Goal: Information Seeking & Learning: Learn about a topic

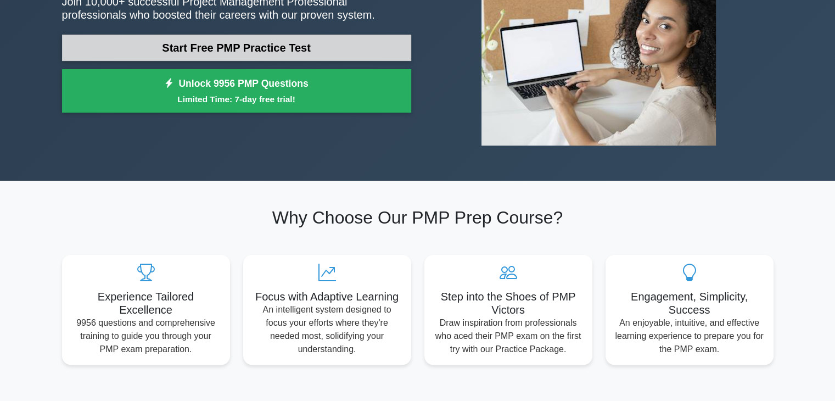
click at [244, 45] on link "Start Free PMP Practice Test" at bounding box center [236, 48] width 349 height 26
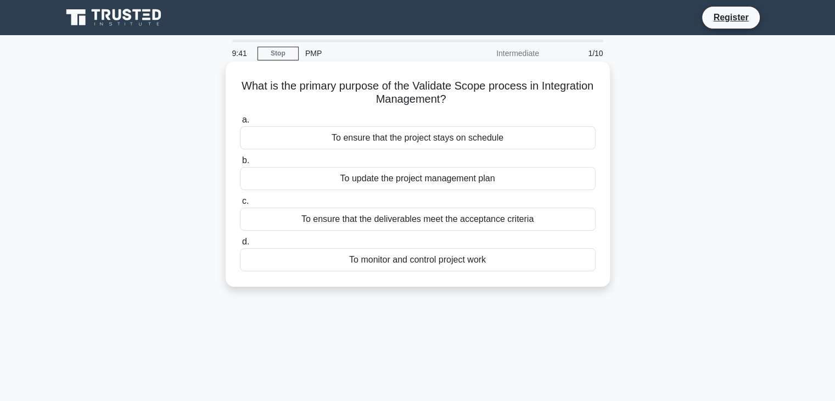
click at [312, 220] on div "To ensure that the deliverables meet the acceptance criteria" at bounding box center [418, 219] width 356 height 23
click at [240, 205] on input "c. To ensure that the deliverables meet the acceptance criteria" at bounding box center [240, 201] width 0 height 7
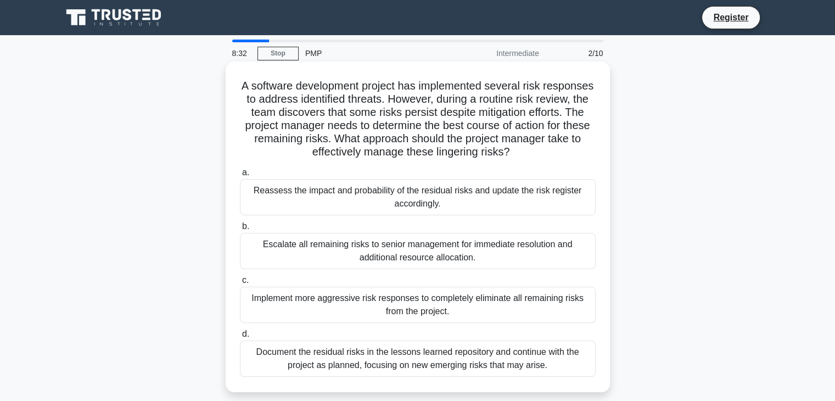
click at [376, 200] on div "Reassess the impact and probability of the residual risks and update the risk r…" at bounding box center [418, 197] width 356 height 36
click at [240, 176] on input "a. Reassess the impact and probability of the residual risks and update the ris…" at bounding box center [240, 172] width 0 height 7
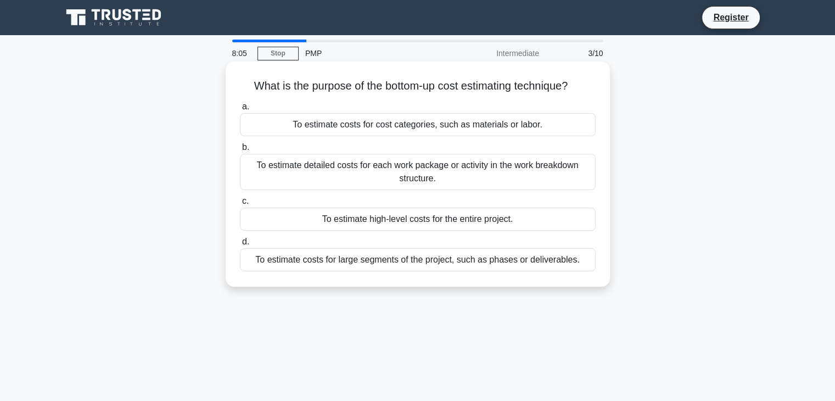
drag, startPoint x: 294, startPoint y: 169, endPoint x: 275, endPoint y: 166, distance: 19.4
click at [275, 166] on div "To estimate detailed costs for each work package or activity in the work breakd…" at bounding box center [418, 172] width 356 height 36
click at [240, 151] on input "b. To estimate detailed costs for each work package or activity in the work bre…" at bounding box center [240, 147] width 0 height 7
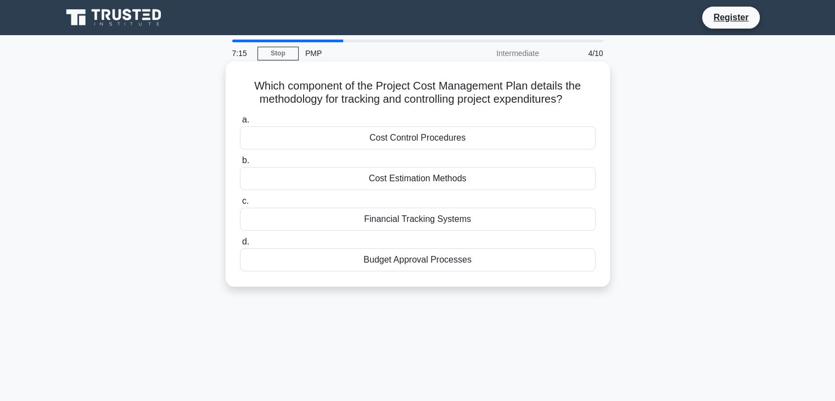
click at [416, 221] on div "Financial Tracking Systems" at bounding box center [418, 219] width 356 height 23
click at [240, 205] on input "c. Financial Tracking Systems" at bounding box center [240, 201] width 0 height 7
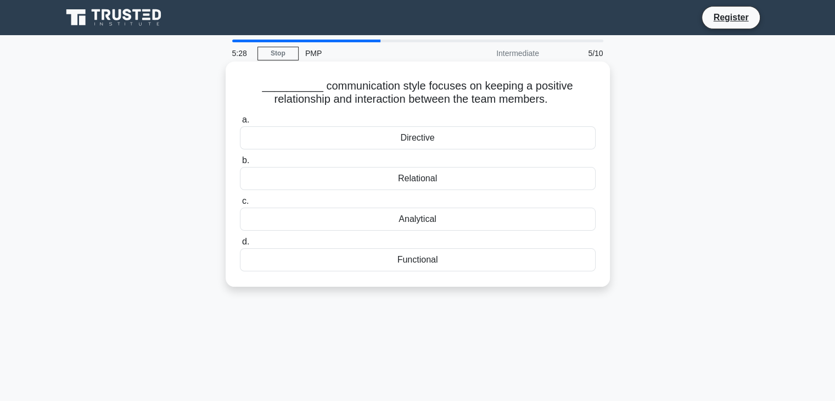
click at [406, 137] on div "Directive" at bounding box center [418, 137] width 356 height 23
click at [240, 124] on input "a. Directive" at bounding box center [240, 119] width 0 height 7
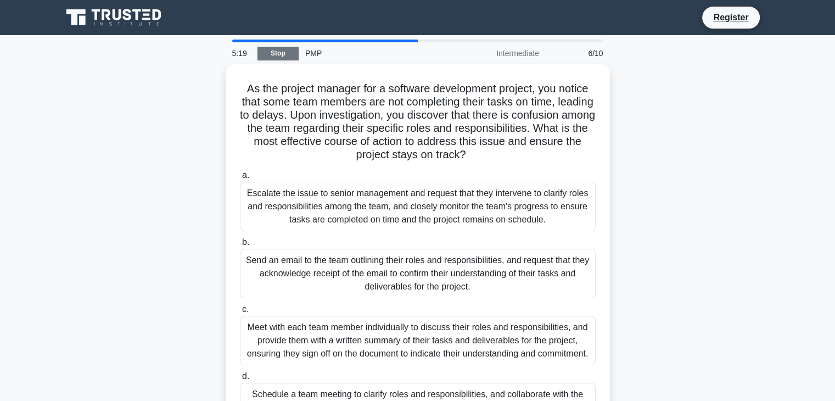
click at [277, 53] on link "Stop" at bounding box center [278, 54] width 41 height 14
